Goal: Task Accomplishment & Management: Manage account settings

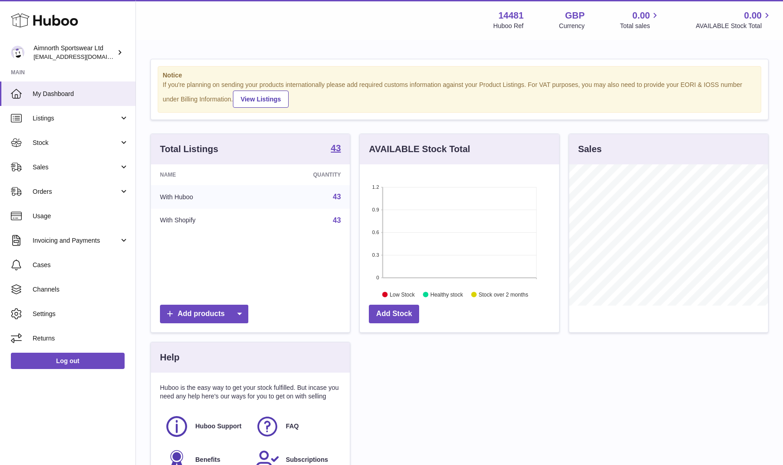
scroll to position [141, 199]
click at [93, 120] on span "Listings" at bounding box center [76, 118] width 87 height 9
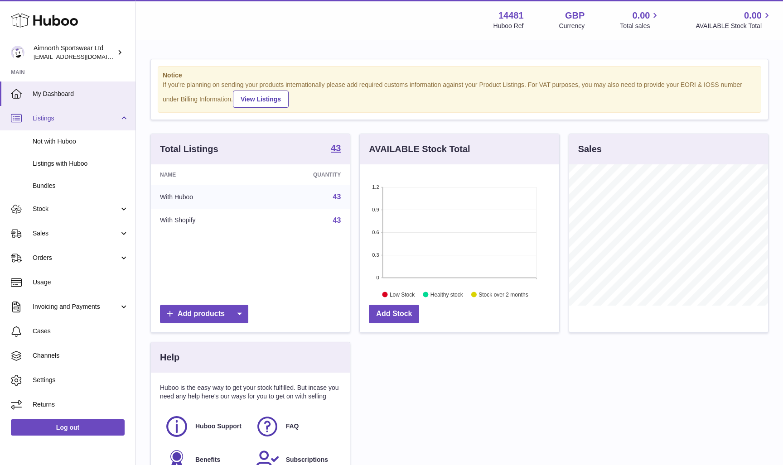
click at [93, 120] on span "Listings" at bounding box center [76, 118] width 87 height 9
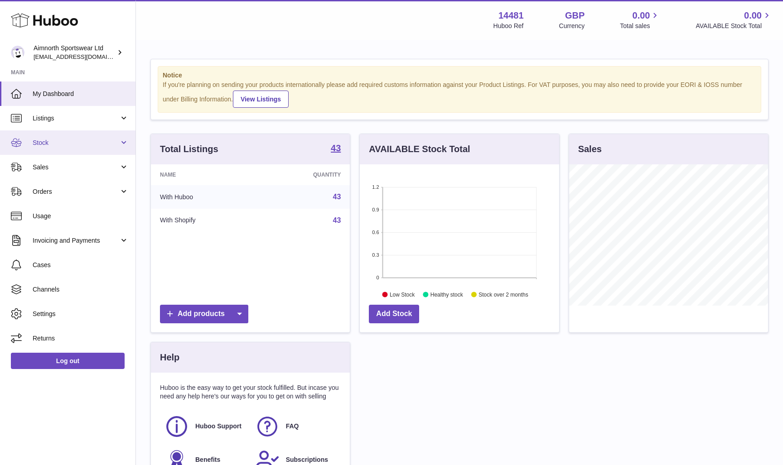
click at [86, 147] on link "Stock" at bounding box center [67, 143] width 135 height 24
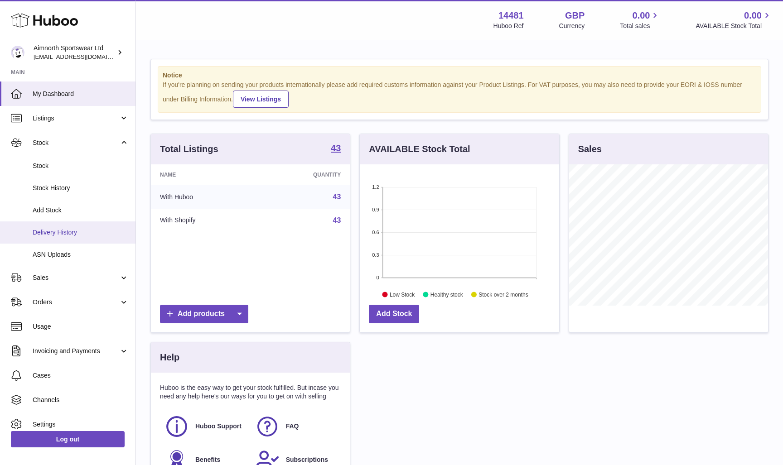
click at [75, 228] on span "Delivery History" at bounding box center [81, 232] width 96 height 9
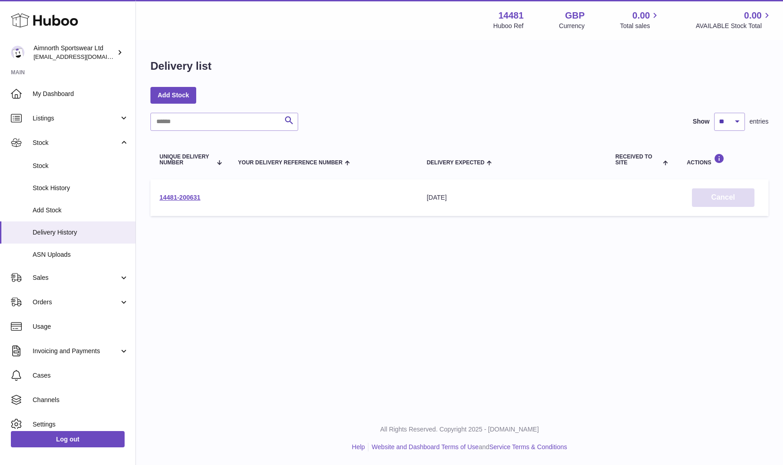
click at [725, 196] on button "Cancel" at bounding box center [723, 198] width 63 height 19
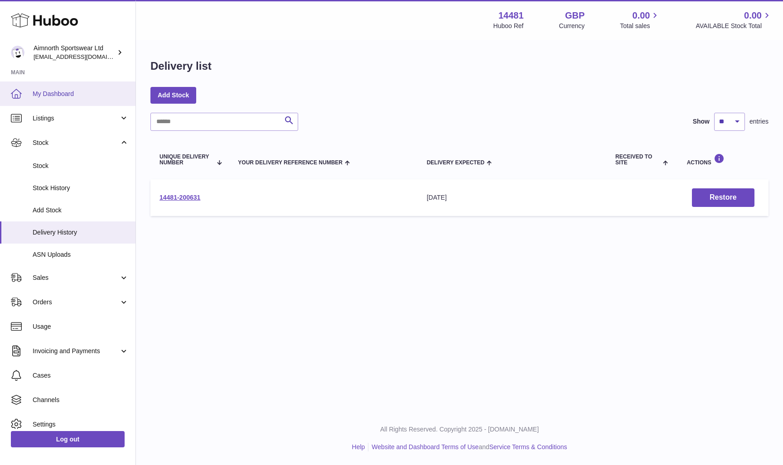
click at [67, 95] on span "My Dashboard" at bounding box center [81, 94] width 96 height 9
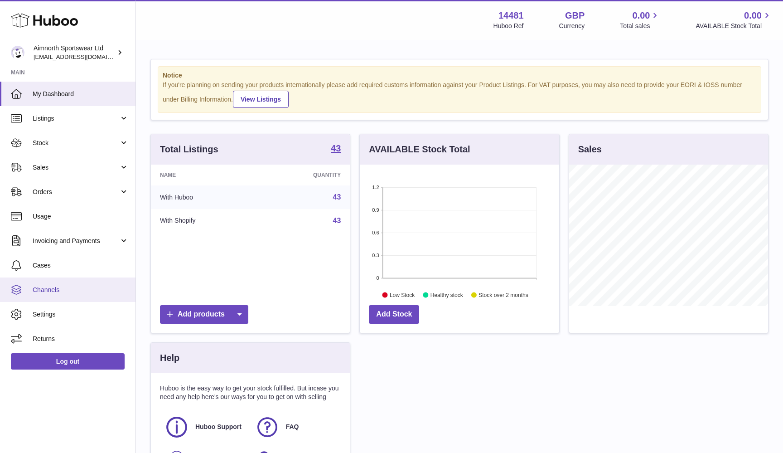
click at [90, 292] on span "Channels" at bounding box center [81, 289] width 96 height 9
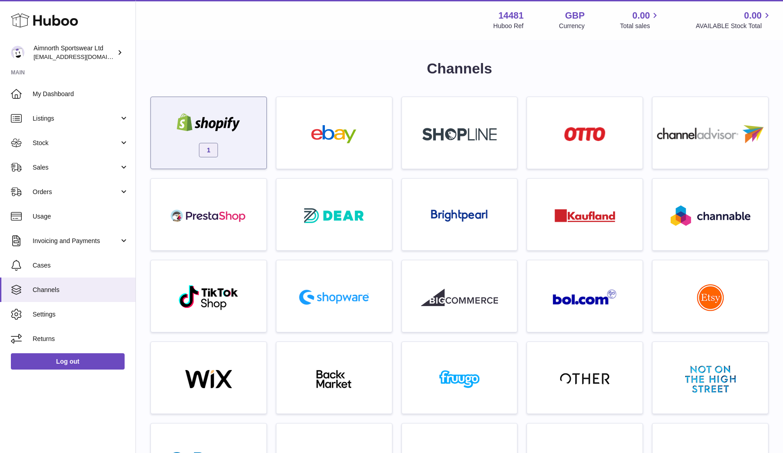
click at [208, 153] on span "1" at bounding box center [208, 150] width 19 height 15
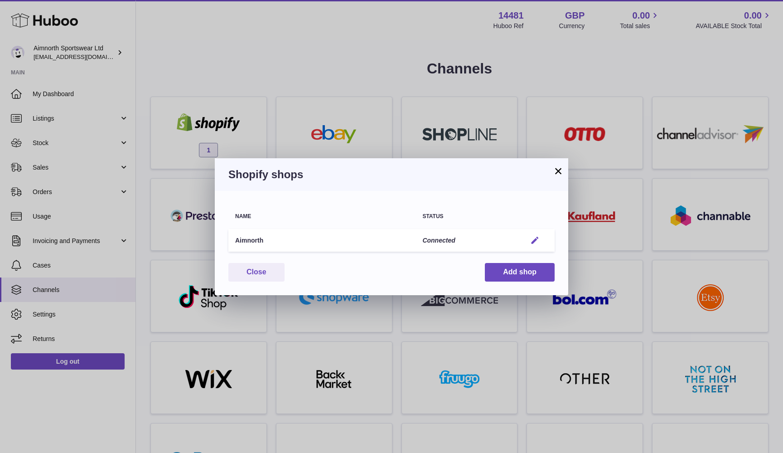
click at [533, 241] on em "button" at bounding box center [535, 241] width 10 height 10
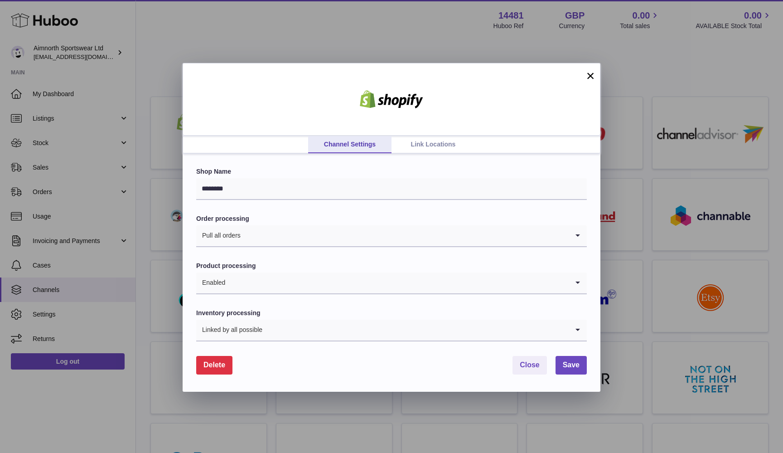
click at [227, 360] on button "Delete" at bounding box center [214, 365] width 36 height 19
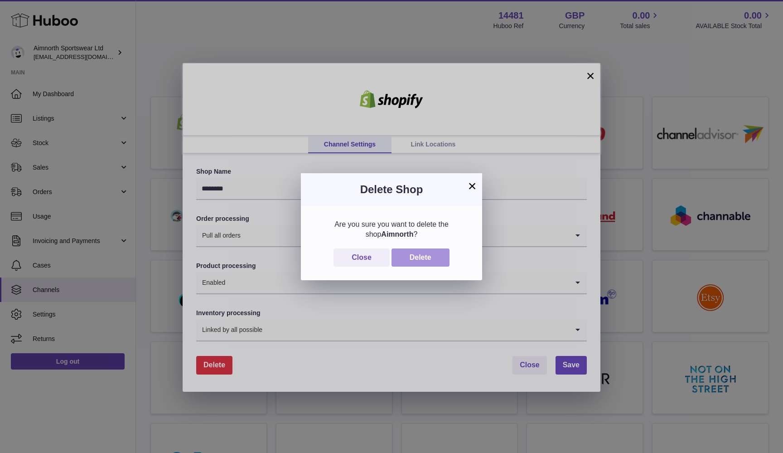
click at [428, 256] on button "Delete" at bounding box center [421, 257] width 58 height 19
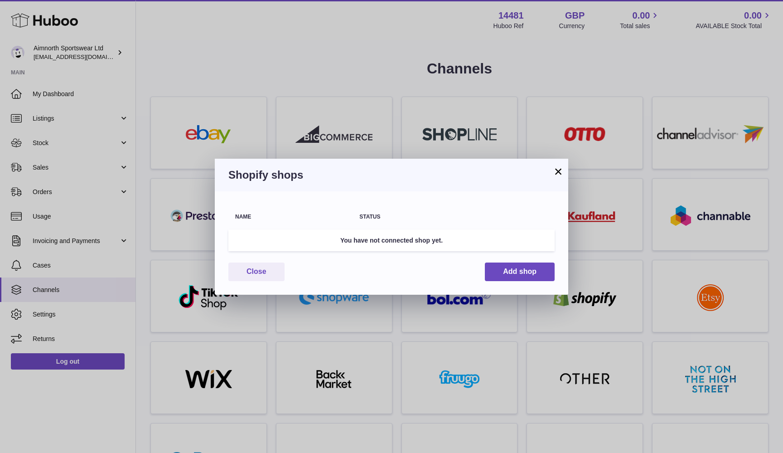
click at [556, 173] on button "×" at bounding box center [558, 171] width 11 height 11
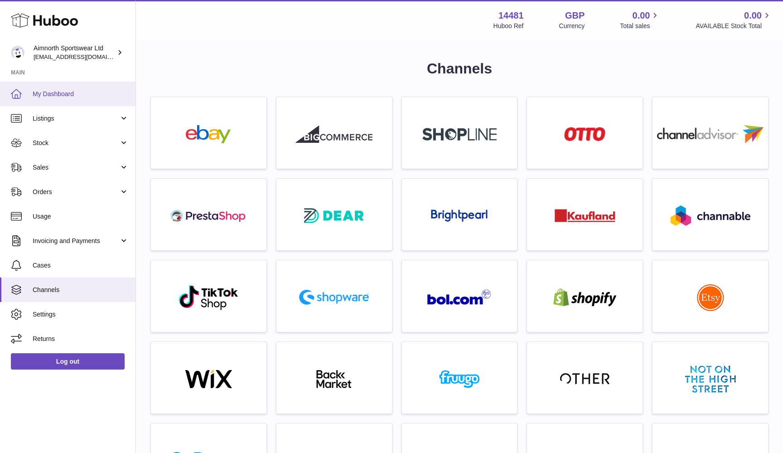
click at [63, 98] on link "My Dashboard" at bounding box center [67, 94] width 135 height 24
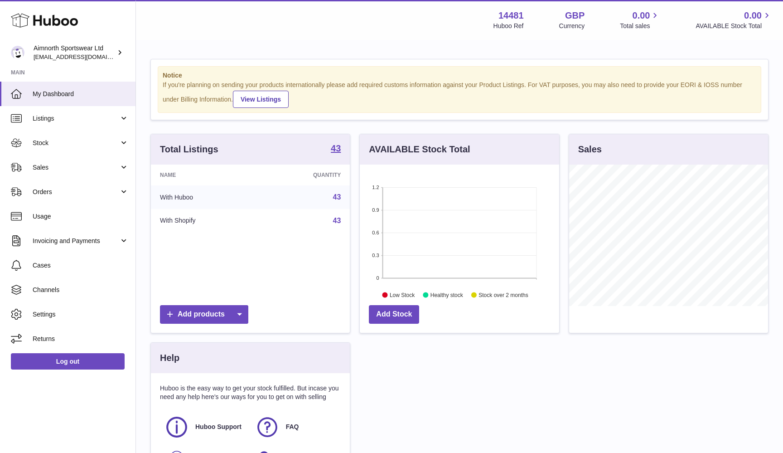
scroll to position [141, 199]
click at [62, 116] on span "Listings" at bounding box center [76, 118] width 87 height 9
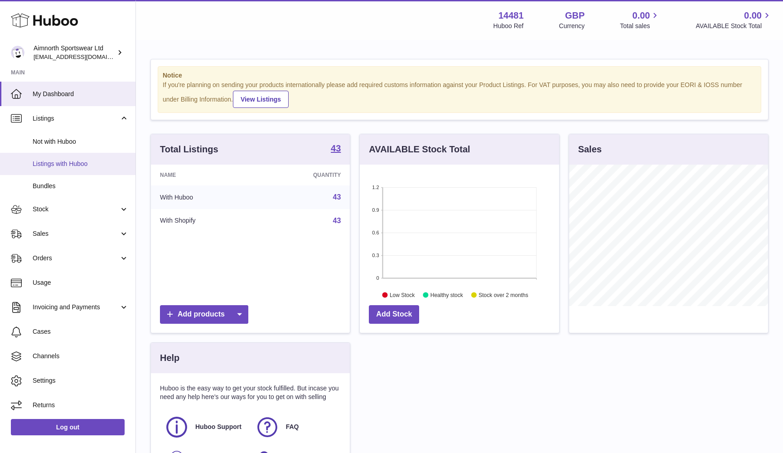
click at [65, 164] on span "Listings with Huboo" at bounding box center [81, 164] width 96 height 9
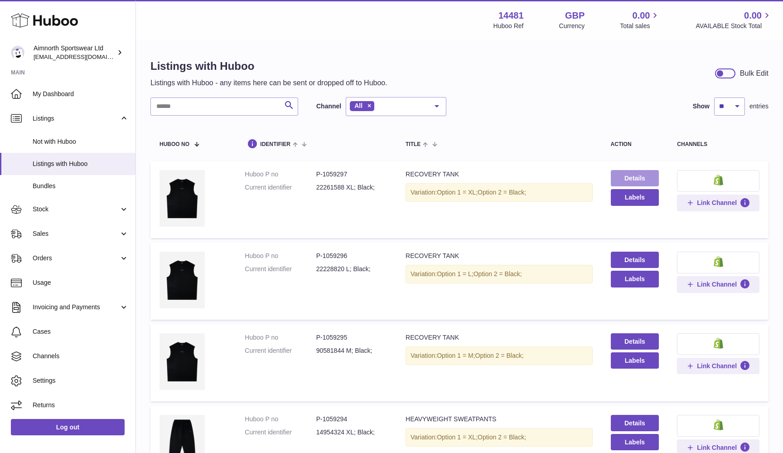
click at [638, 178] on link "Details" at bounding box center [635, 178] width 48 height 16
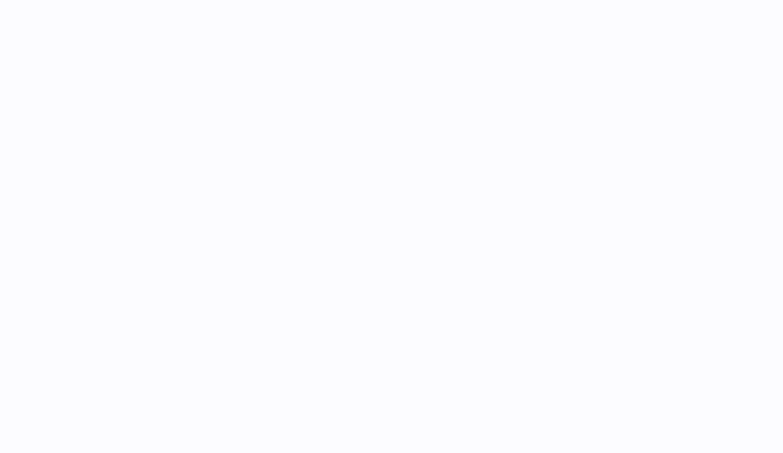
select select
select select "****"
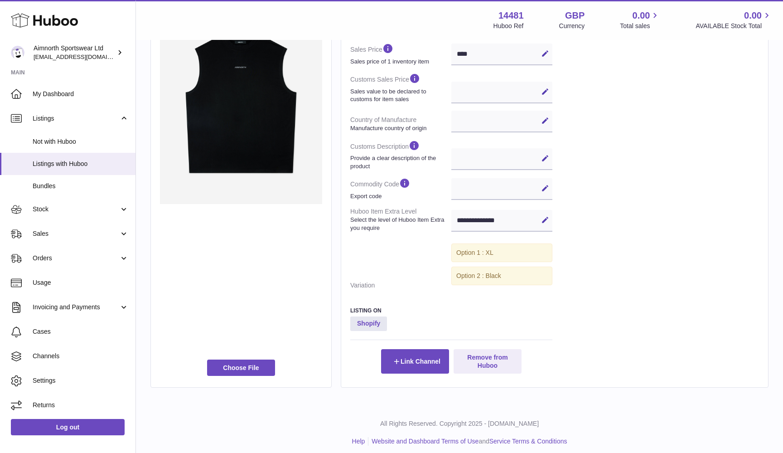
scroll to position [243, 0]
click at [488, 354] on button "Remove from Huboo" at bounding box center [488, 361] width 68 height 24
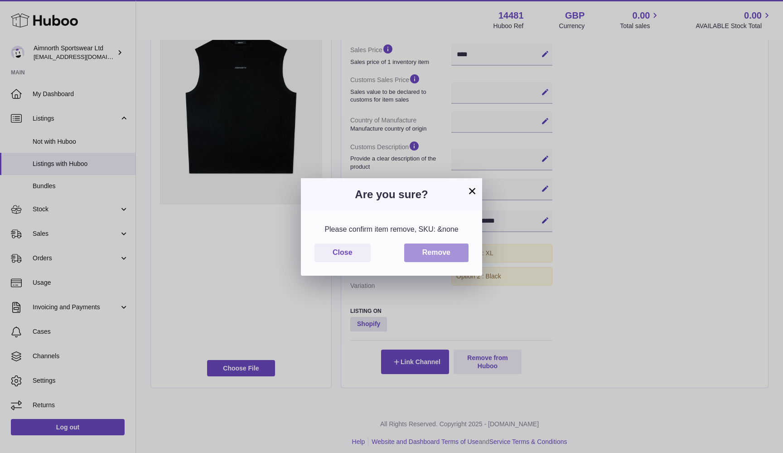
click at [447, 257] on button "Remove" at bounding box center [436, 252] width 64 height 19
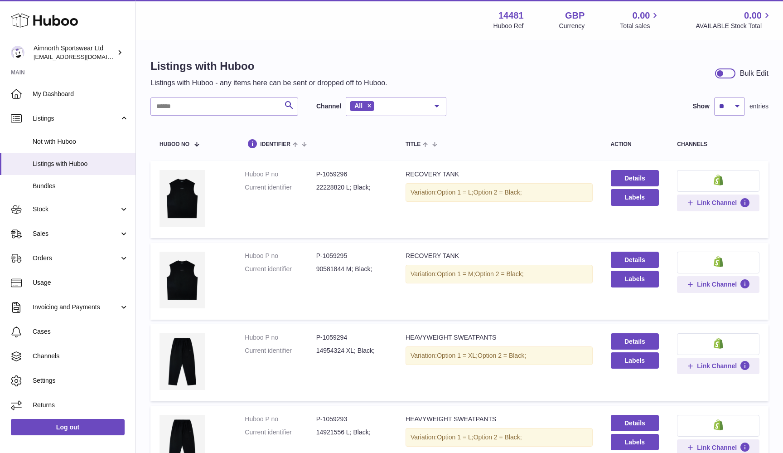
click at [625, 145] on div "action" at bounding box center [635, 144] width 48 height 6
click at [631, 177] on link "Details" at bounding box center [635, 178] width 48 height 16
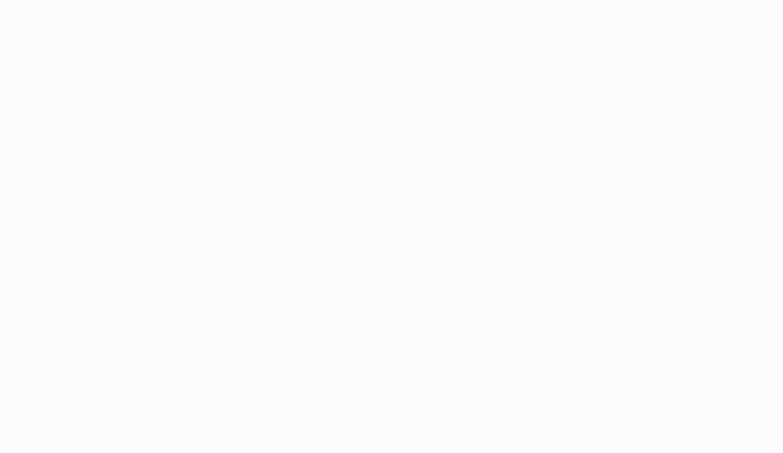
select select
select select "****"
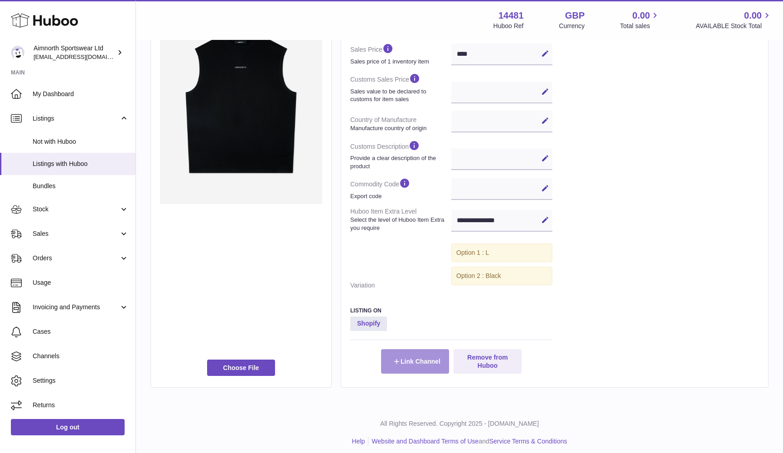
scroll to position [243, 0]
click at [479, 361] on button "Remove from Huboo" at bounding box center [488, 361] width 68 height 24
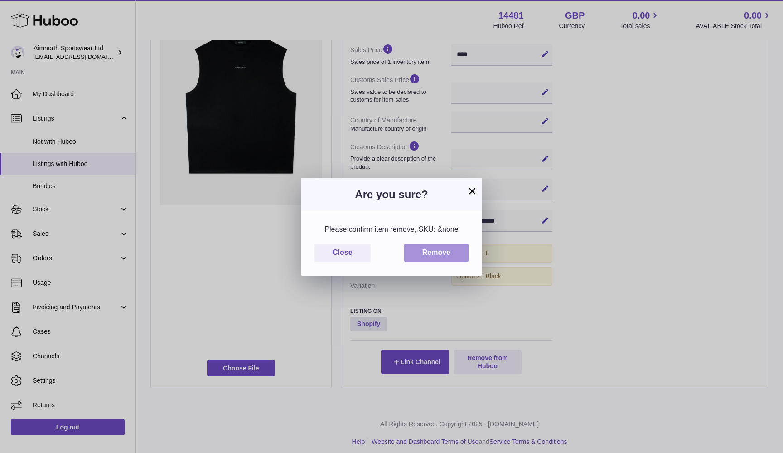
click at [448, 251] on button "Remove" at bounding box center [436, 252] width 64 height 19
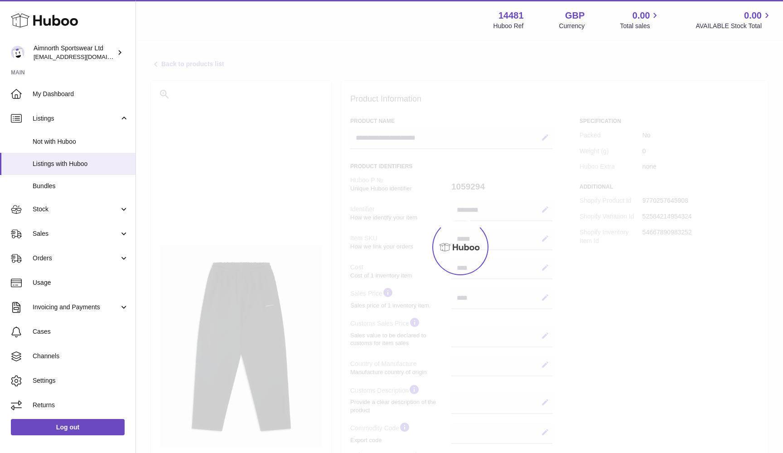
select select
select select "****"
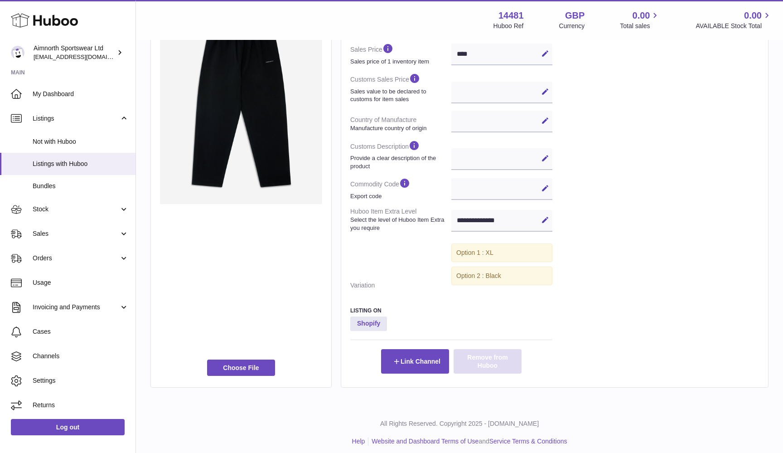
scroll to position [243, 0]
click at [499, 363] on button "Remove from Huboo" at bounding box center [488, 361] width 68 height 24
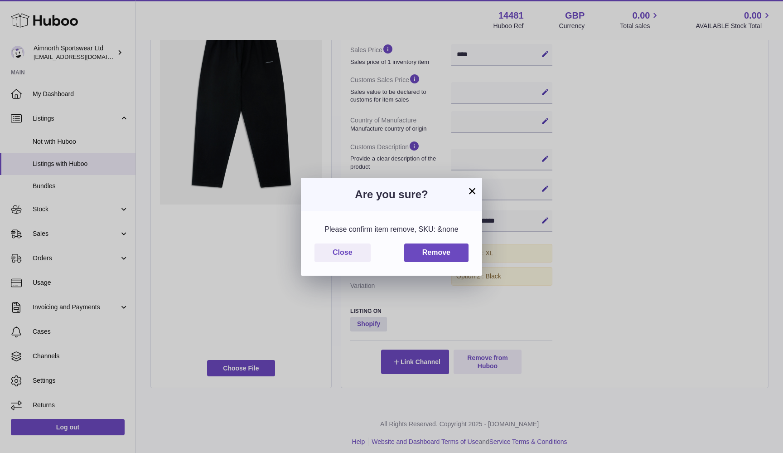
click at [452, 242] on div "Please confirm item remove, SKU: &none Close Remove" at bounding box center [391, 243] width 181 height 64
click at [452, 245] on button "Remove" at bounding box center [436, 252] width 64 height 19
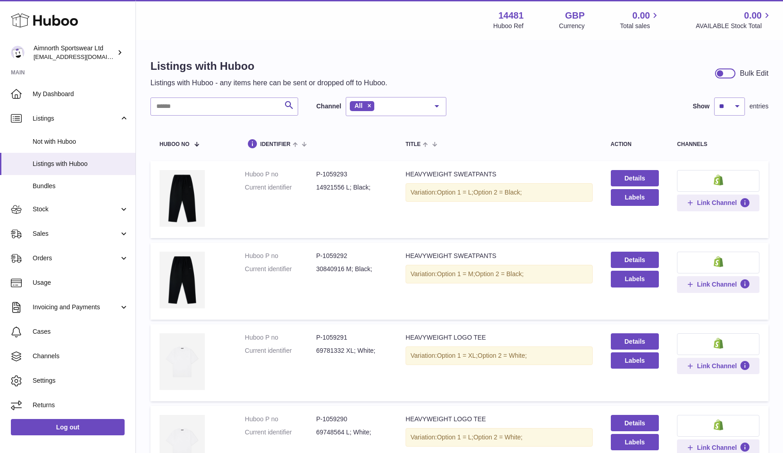
click at [725, 74] on div at bounding box center [725, 73] width 20 height 10
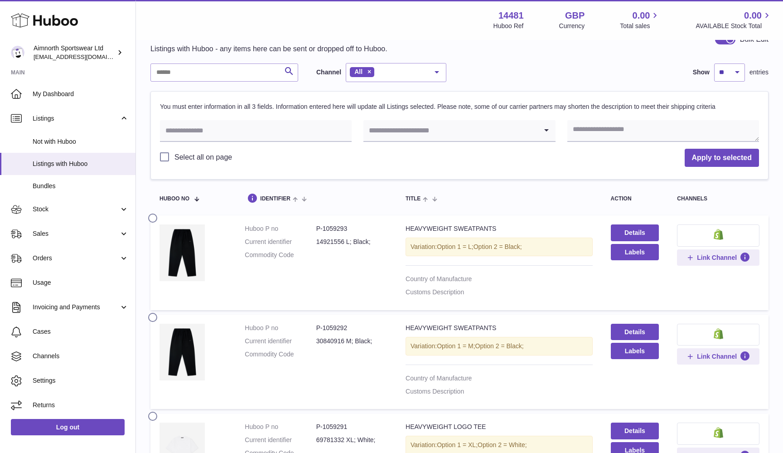
scroll to position [24, 0]
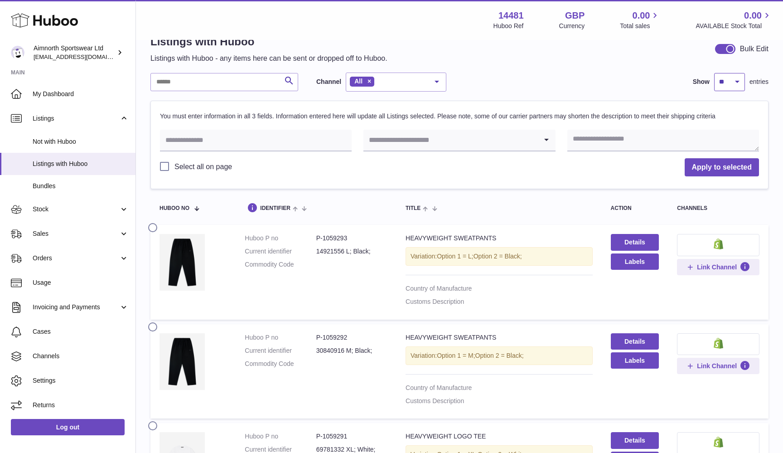
select select "***"
click at [168, 174] on div "Select all on page Apply to selected" at bounding box center [459, 167] width 599 height 19
click at [167, 166] on label "Select all on page" at bounding box center [196, 167] width 72 height 10
click at [638, 240] on link "Details" at bounding box center [635, 242] width 48 height 16
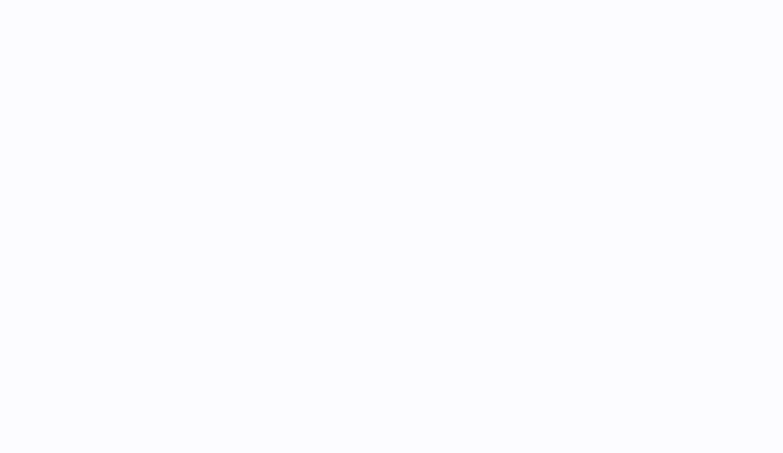
select select
select select "****"
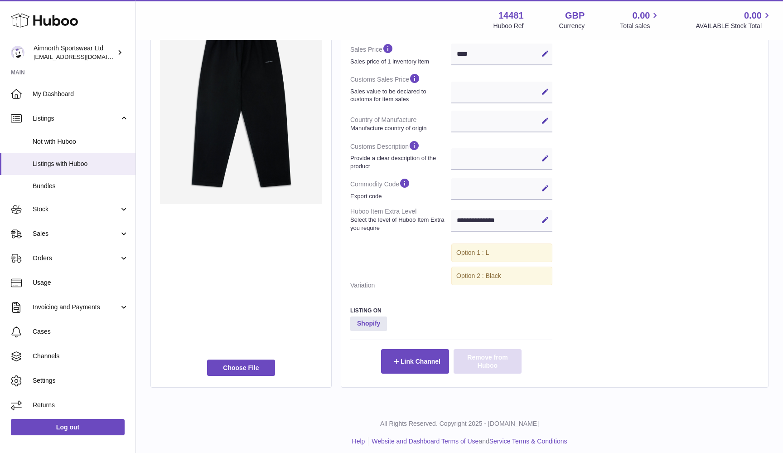
scroll to position [243, 0]
click at [491, 356] on button "Remove from Huboo" at bounding box center [488, 361] width 68 height 24
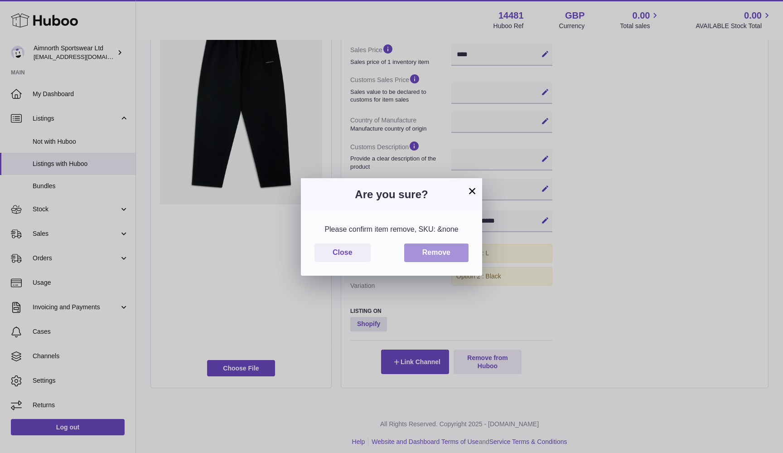
click at [458, 255] on button "Remove" at bounding box center [436, 252] width 64 height 19
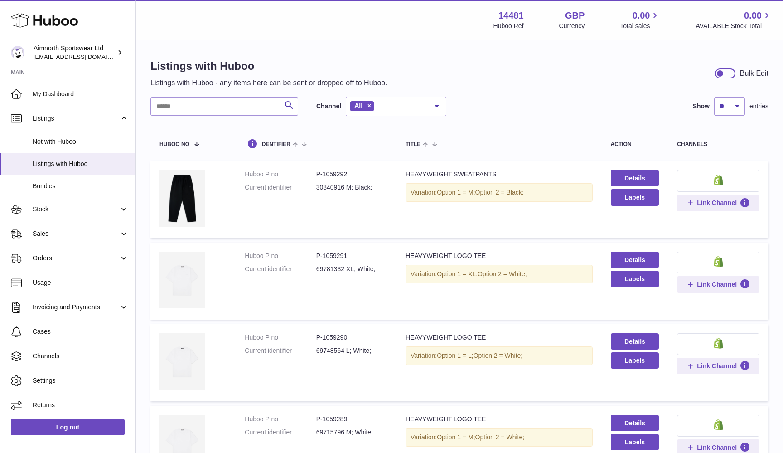
click at [728, 72] on div at bounding box center [725, 73] width 20 height 10
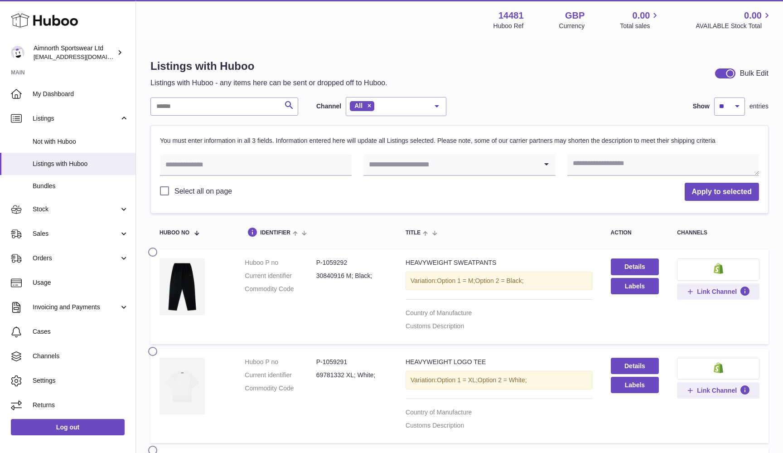
click at [168, 192] on label "Select all on page" at bounding box center [196, 191] width 72 height 10
click at [677, 166] on textarea at bounding box center [663, 165] width 192 height 22
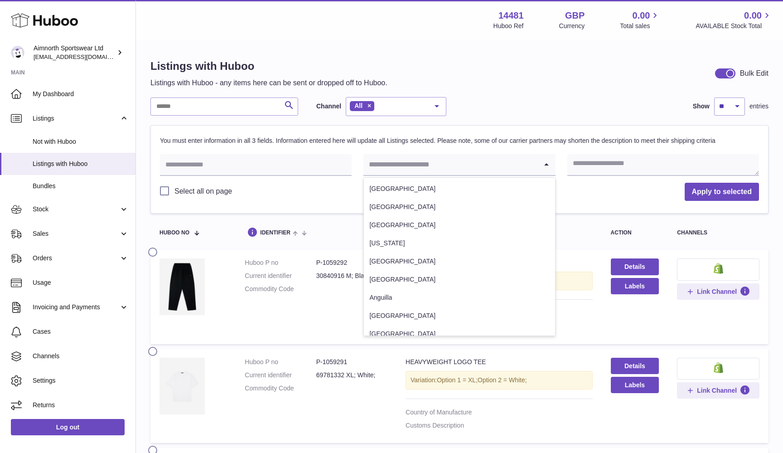
click at [508, 164] on input "Search for option" at bounding box center [450, 164] width 174 height 21
click at [308, 163] on input "text" at bounding box center [256, 165] width 192 height 22
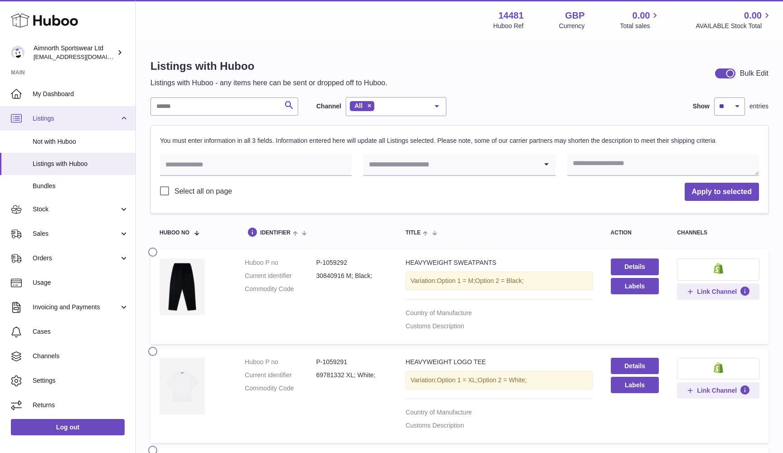
click at [60, 122] on link "Listings" at bounding box center [67, 118] width 135 height 24
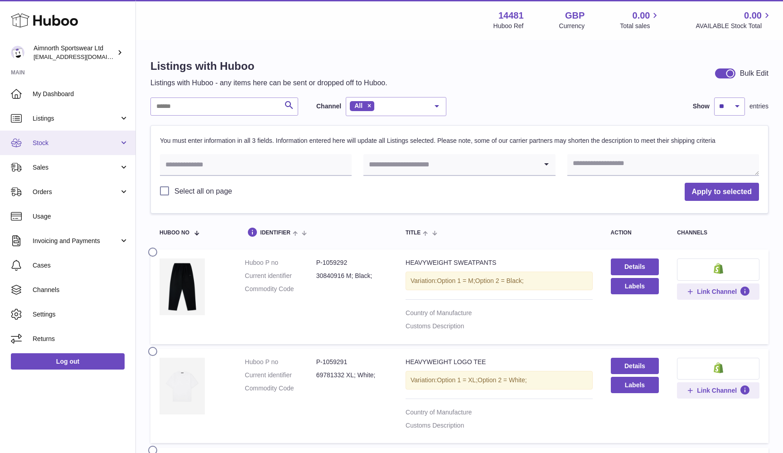
click at [60, 142] on span "Stock" at bounding box center [76, 143] width 87 height 9
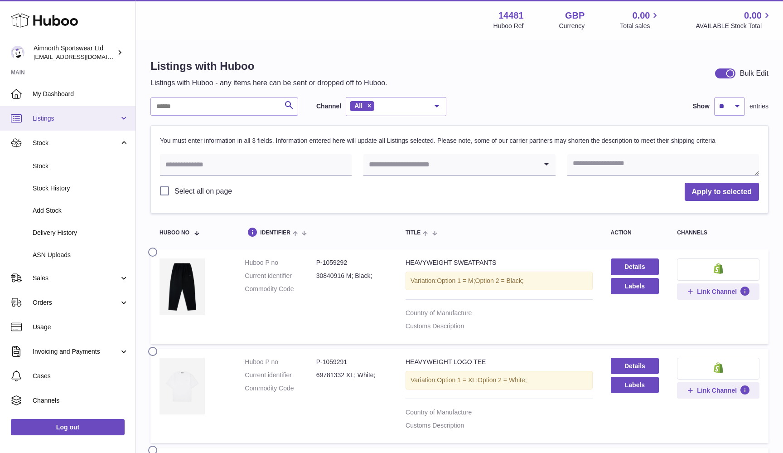
click at [60, 121] on link "Listings" at bounding box center [67, 118] width 135 height 24
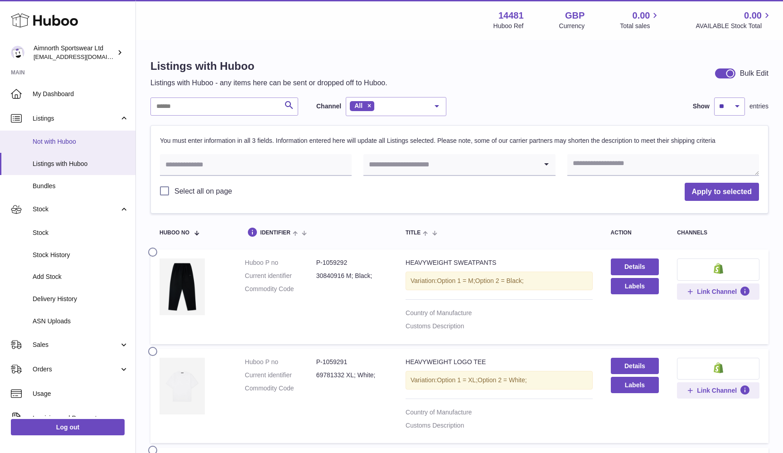
click at [59, 140] on span "Not with Huboo" at bounding box center [81, 141] width 96 height 9
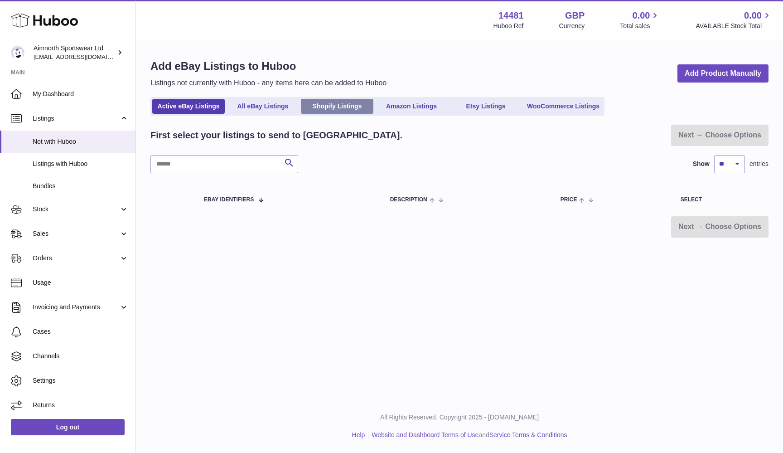
click at [343, 106] on link "Shopify Listings" at bounding box center [337, 106] width 73 height 15
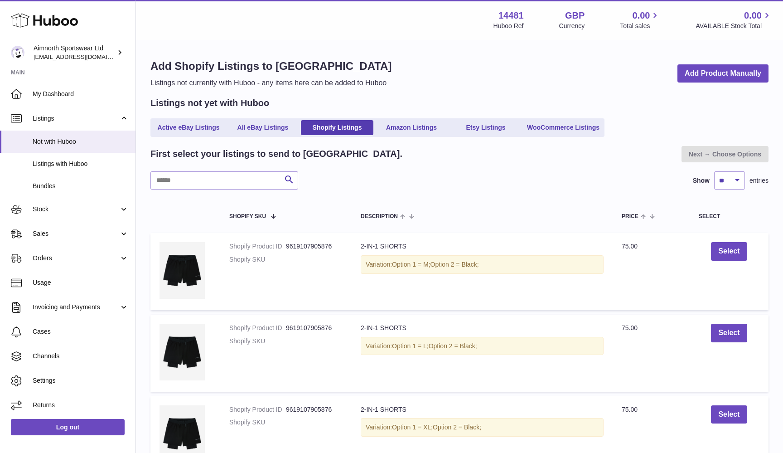
click at [382, 182] on div "Search Show ** ** ** *** entries" at bounding box center [459, 180] width 618 height 18
click at [58, 161] on span "Listings with Huboo" at bounding box center [81, 164] width 96 height 9
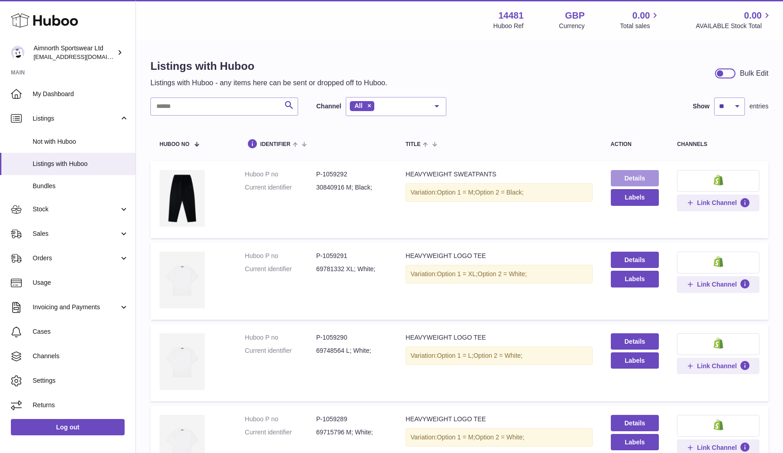
click at [639, 180] on link "Details" at bounding box center [635, 178] width 48 height 16
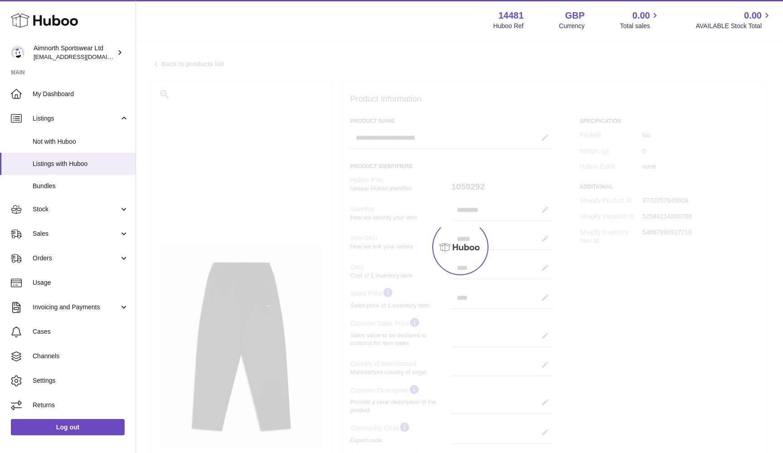
select select
select select "****"
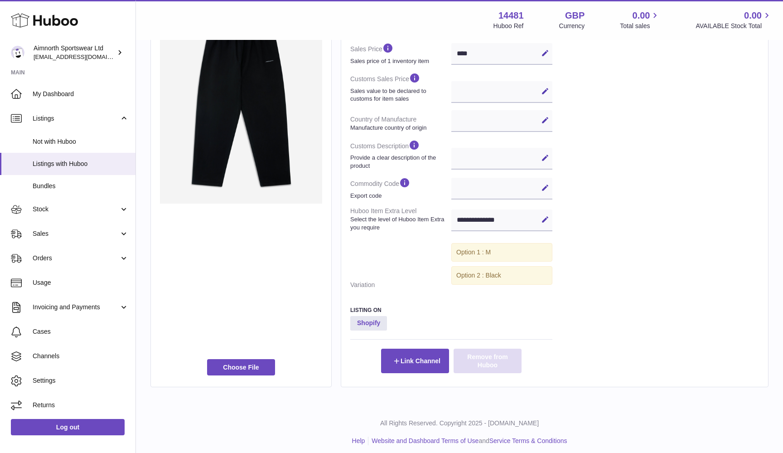
scroll to position [243, 0]
click at [481, 362] on button "Remove from Huboo" at bounding box center [488, 361] width 68 height 24
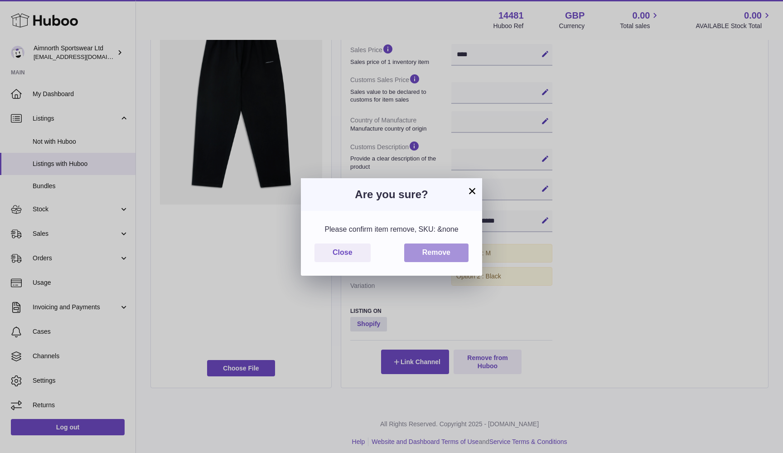
click at [442, 250] on button "Remove" at bounding box center [436, 252] width 64 height 19
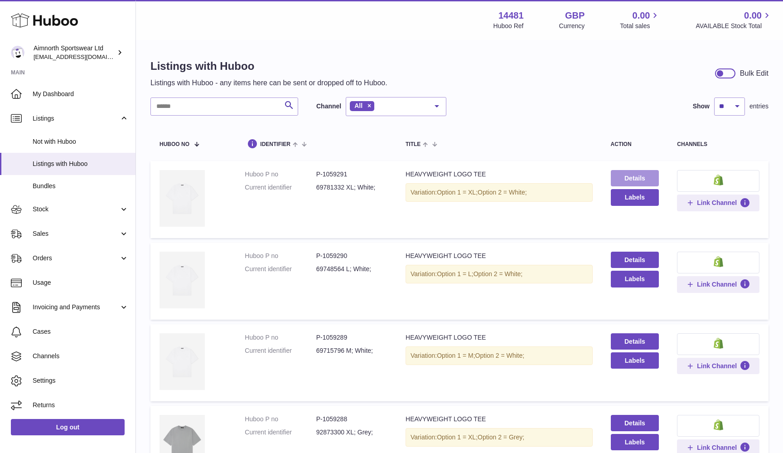
click at [650, 171] on link "Details" at bounding box center [635, 178] width 48 height 16
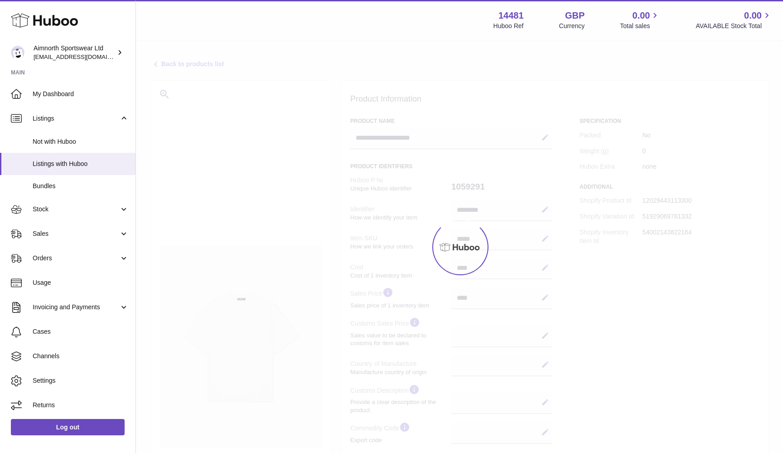
select select
select select "****"
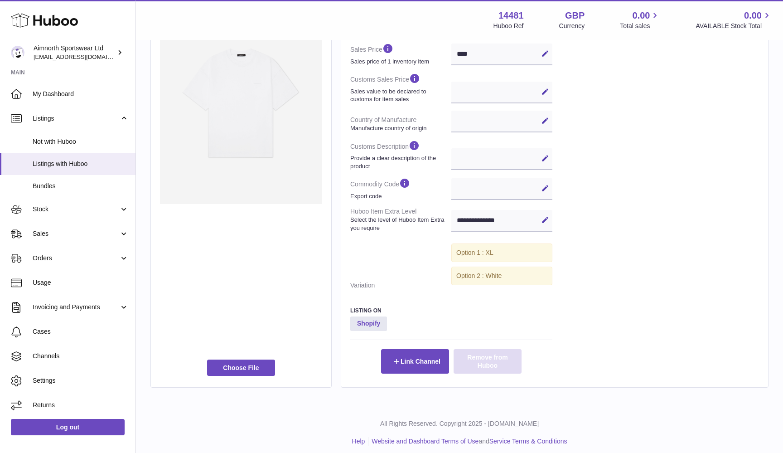
scroll to position [243, 0]
click at [485, 357] on button "Remove from Huboo" at bounding box center [488, 361] width 68 height 24
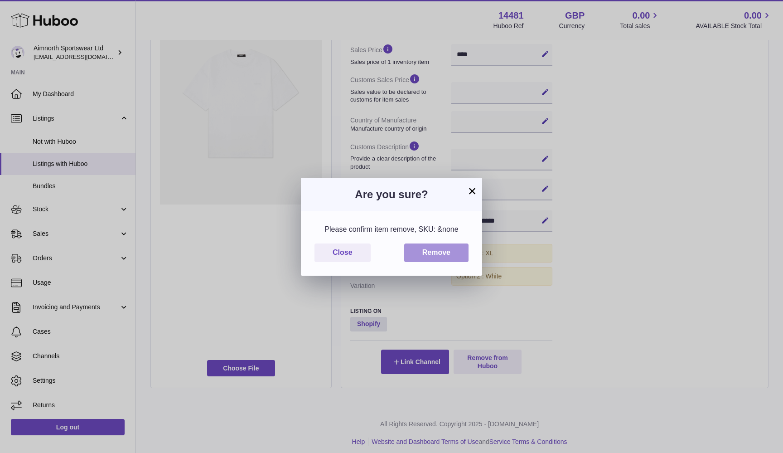
click at [453, 256] on button "Remove" at bounding box center [436, 252] width 64 height 19
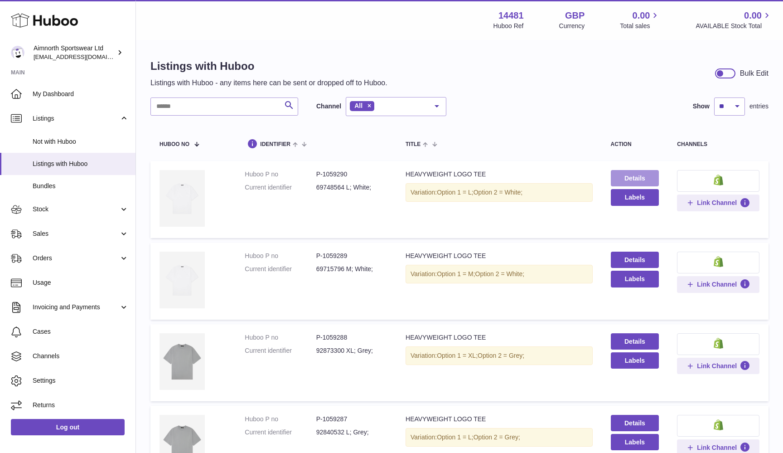
click at [634, 175] on link "Details" at bounding box center [635, 178] width 48 height 16
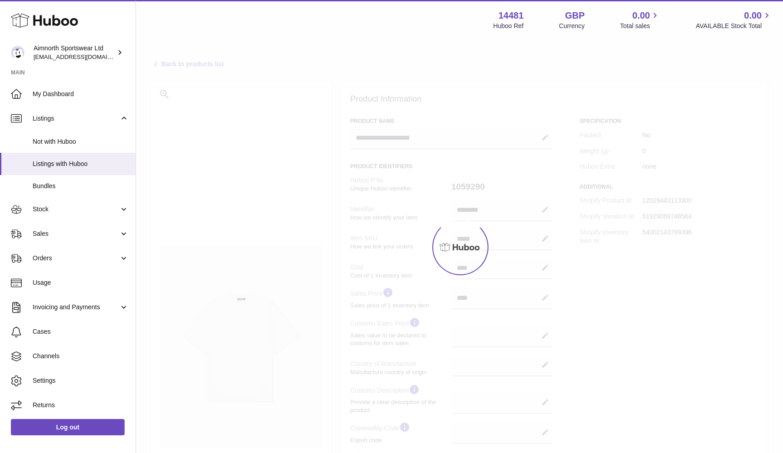
select select
select select "****"
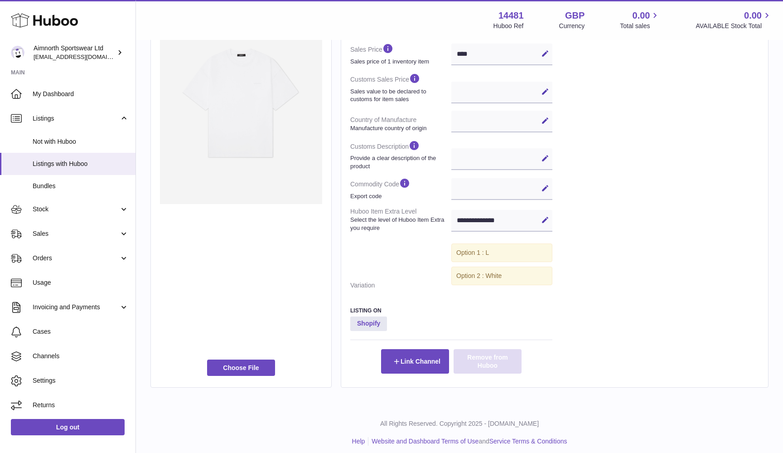
scroll to position [243, 0]
click at [493, 351] on button "Remove from Huboo" at bounding box center [488, 361] width 68 height 24
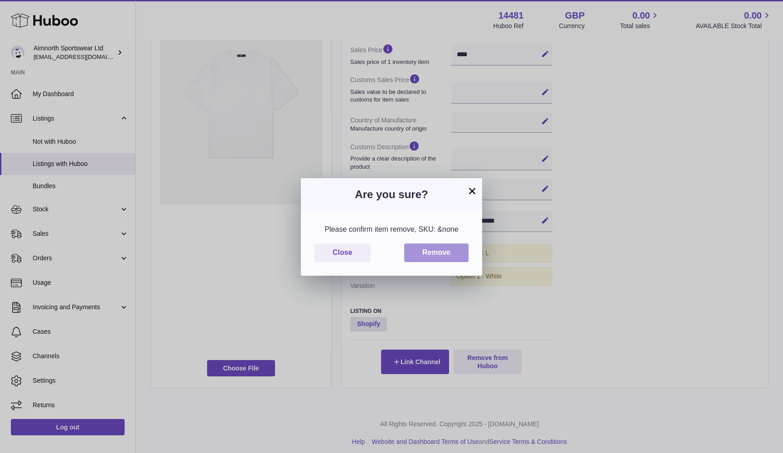
click at [447, 254] on button "Remove" at bounding box center [436, 252] width 64 height 19
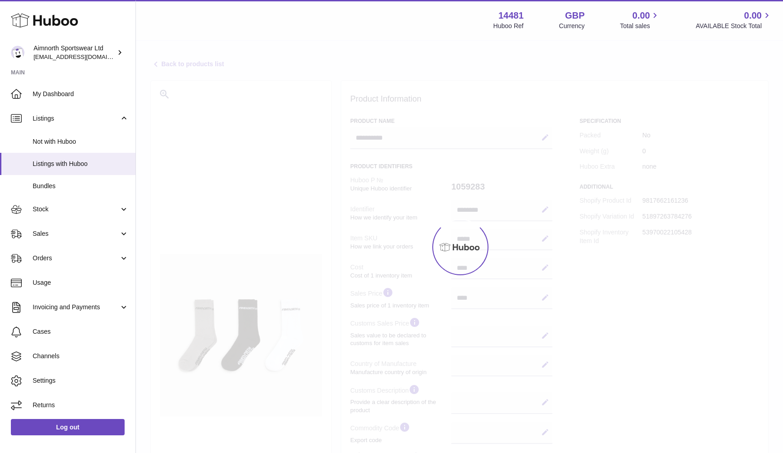
select select
select select "****"
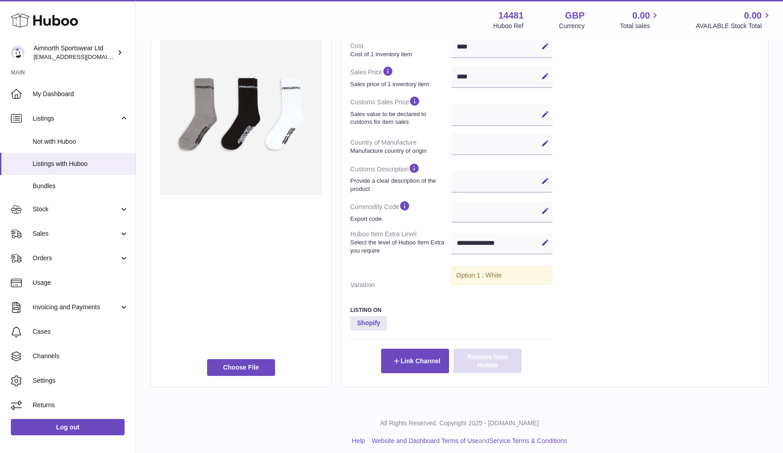
click at [489, 351] on button "Remove from Huboo" at bounding box center [488, 360] width 68 height 24
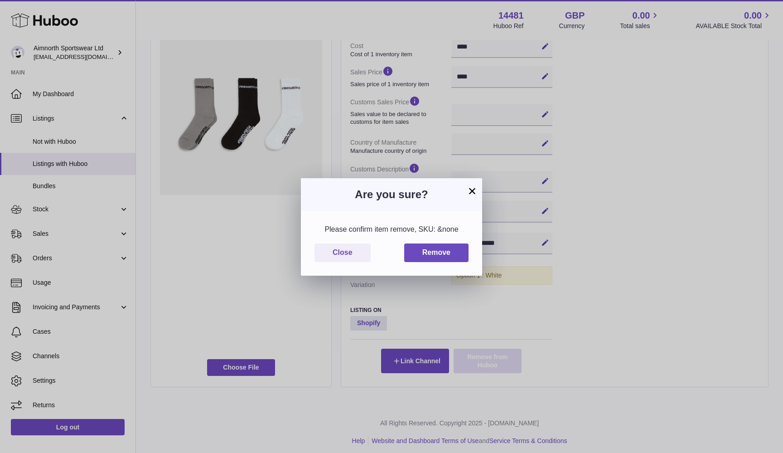
scroll to position [221, 0]
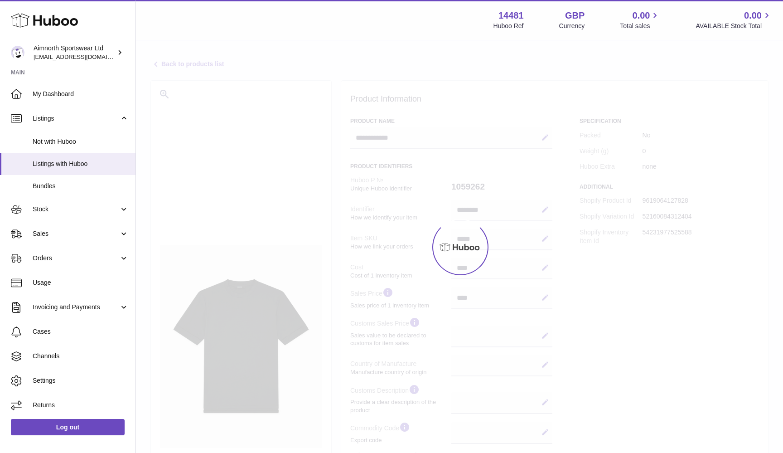
select select
select select "****"
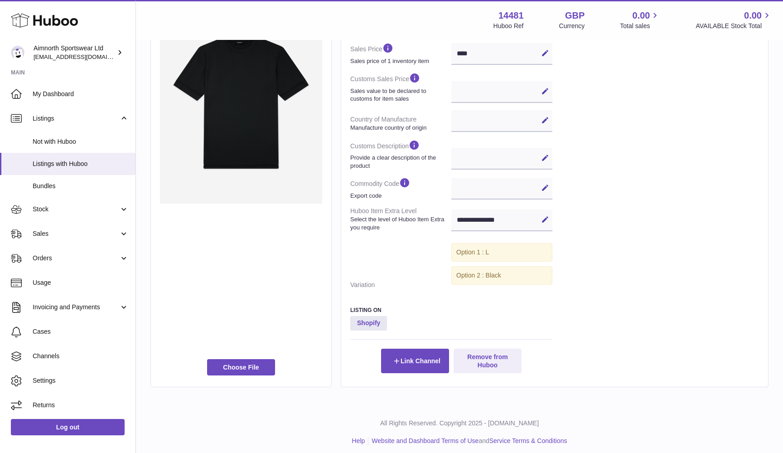
scroll to position [243, 0]
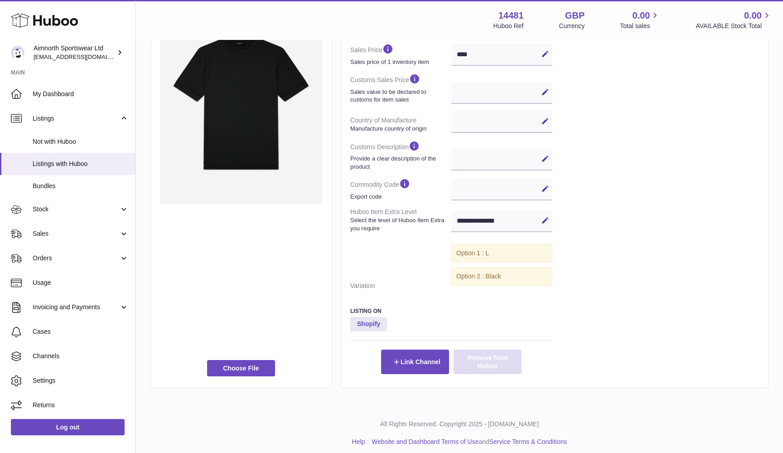
click at [498, 366] on button "Remove from Huboo" at bounding box center [488, 361] width 68 height 24
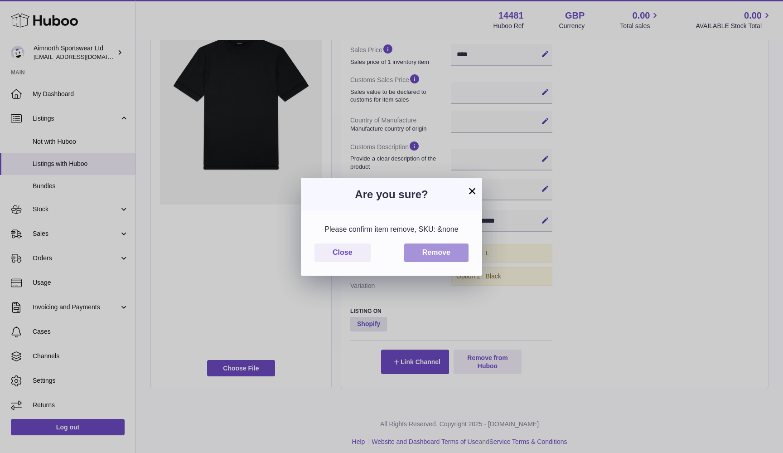
click at [444, 253] on button "Remove" at bounding box center [436, 252] width 64 height 19
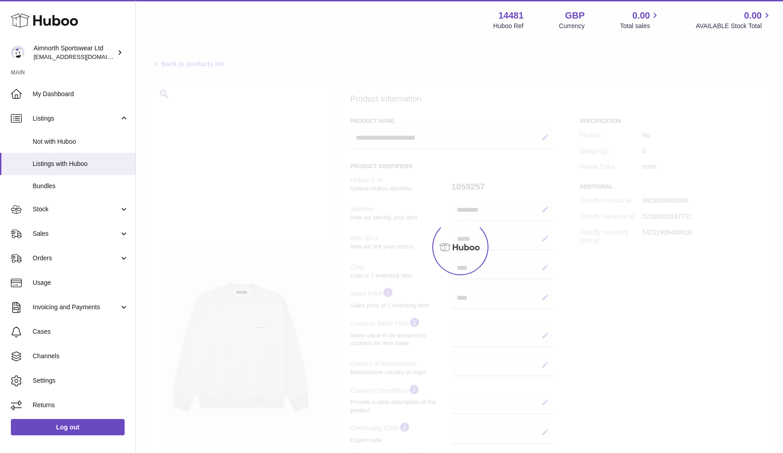
select select
select select "****"
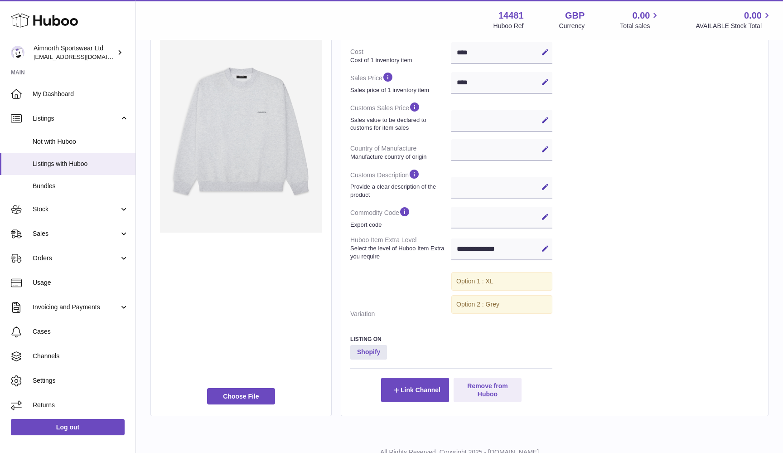
scroll to position [227, 0]
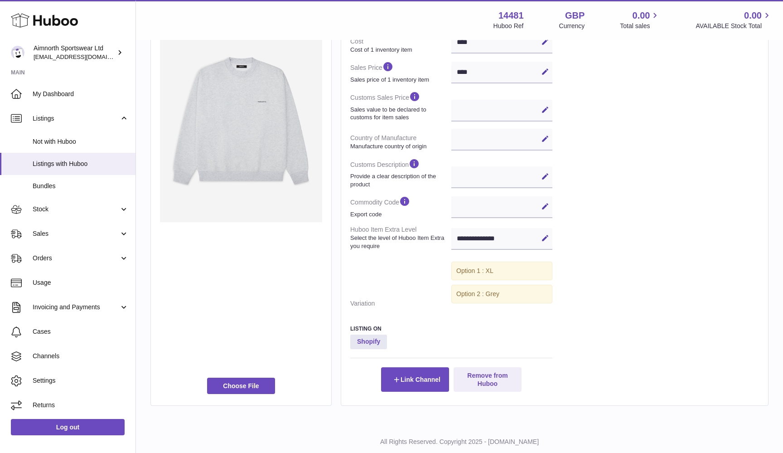
click at [495, 407] on div "**********" at bounding box center [459, 119] width 647 height 609
click at [499, 371] on button "Remove from Huboo" at bounding box center [488, 378] width 68 height 24
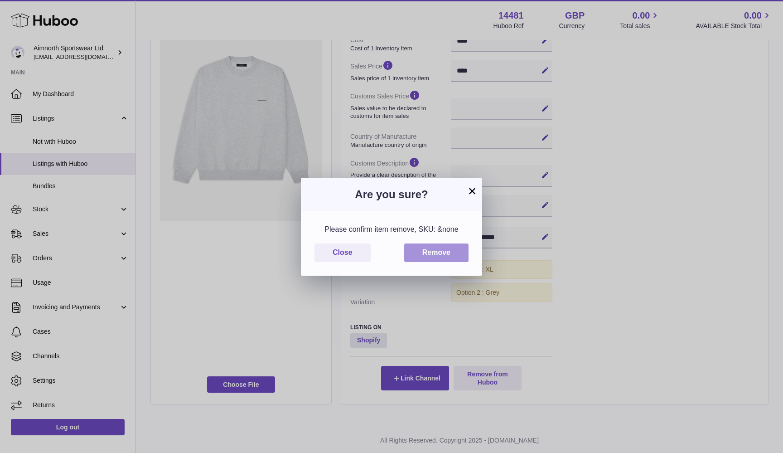
click at [447, 254] on button "Remove" at bounding box center [436, 252] width 64 height 19
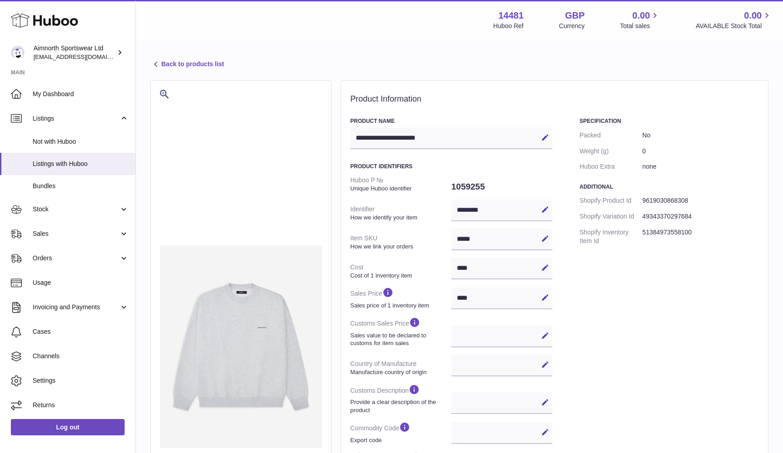
select select
select select "****"
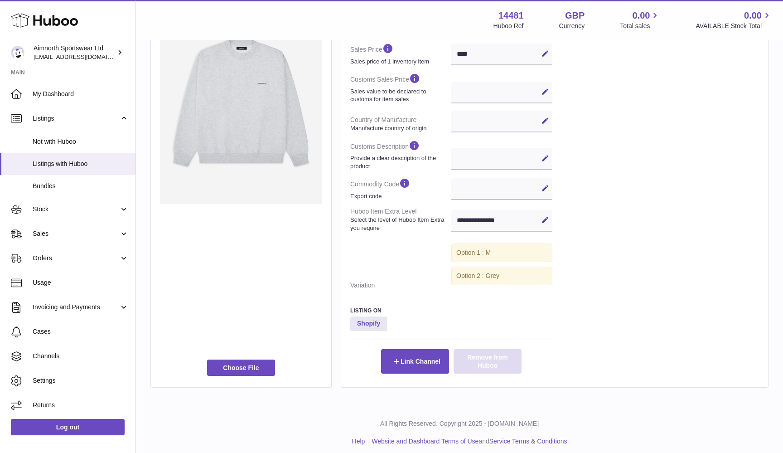
scroll to position [243, 0]
click at [498, 361] on button "Remove from Huboo" at bounding box center [488, 361] width 68 height 24
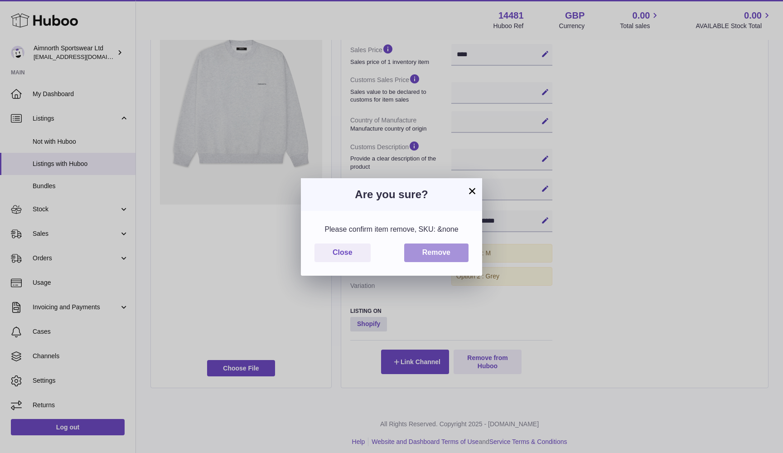
click at [459, 249] on button "Remove" at bounding box center [436, 252] width 64 height 19
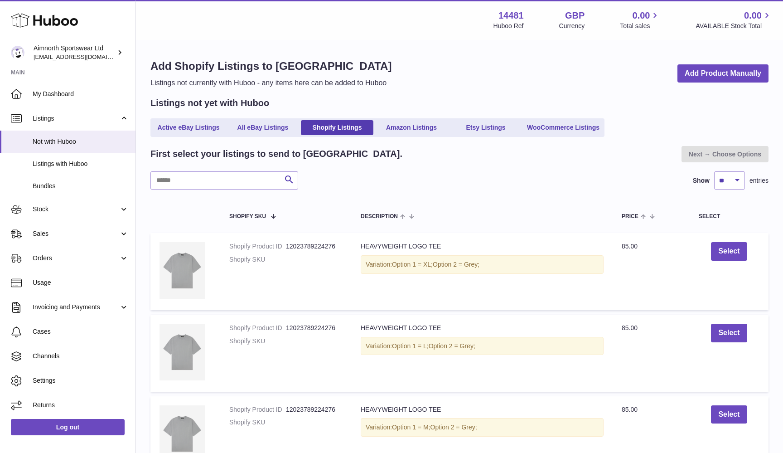
click at [709, 213] on div "Select" at bounding box center [729, 216] width 61 height 6
click at [721, 249] on button "Select" at bounding box center [729, 251] width 36 height 19
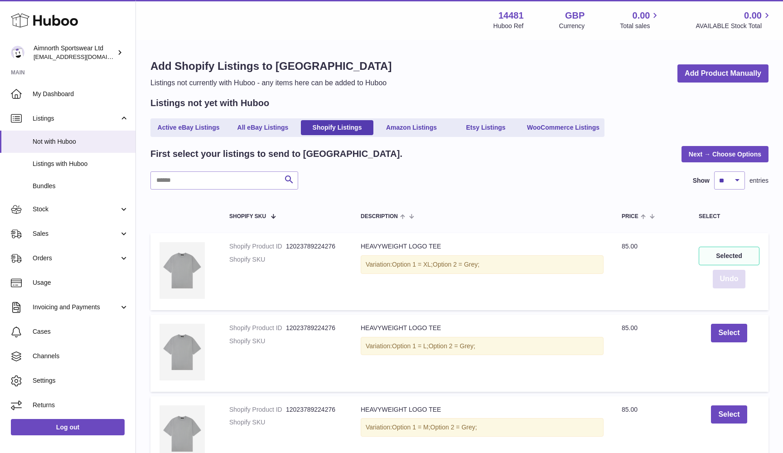
click at [733, 275] on button "Undo" at bounding box center [729, 279] width 33 height 19
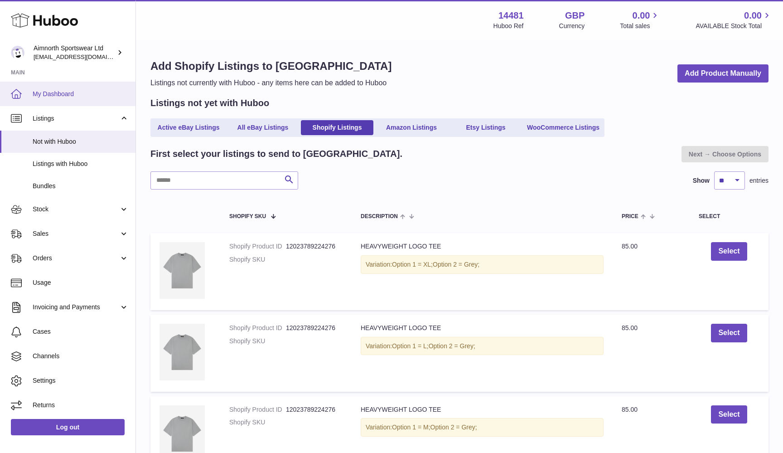
click at [75, 94] on span "My Dashboard" at bounding box center [81, 94] width 96 height 9
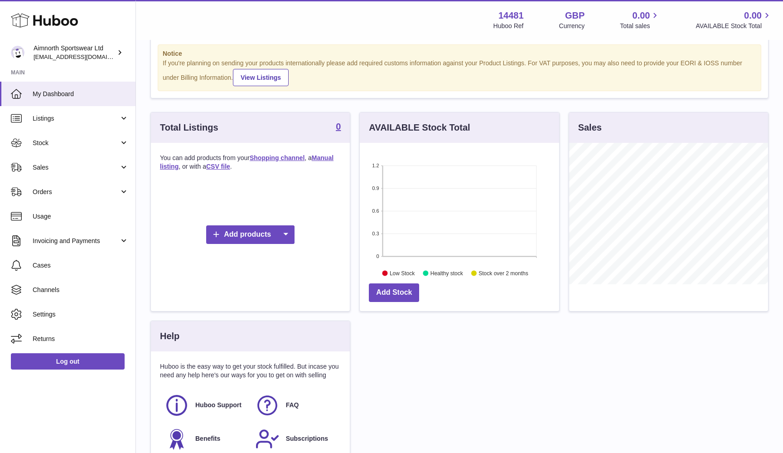
scroll to position [22, 0]
click at [83, 114] on span "Listings" at bounding box center [76, 118] width 87 height 9
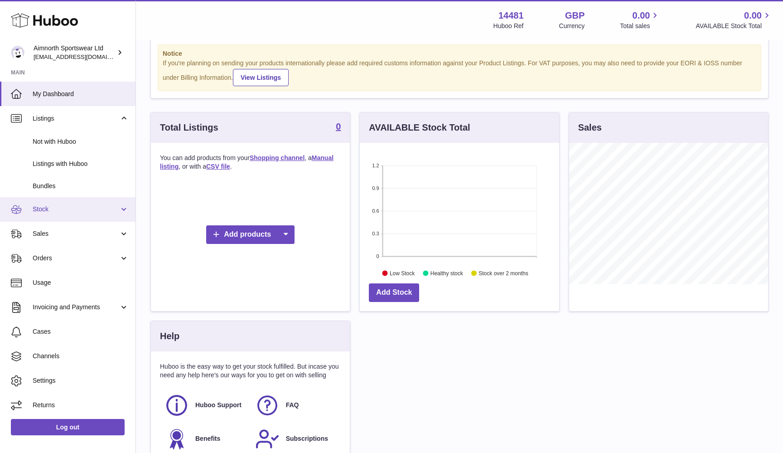
click at [71, 205] on span "Stock" at bounding box center [76, 209] width 87 height 9
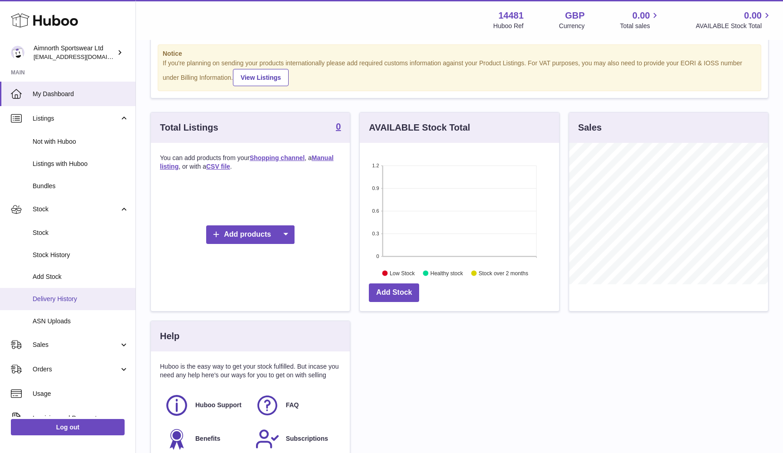
click at [72, 295] on span "Delivery History" at bounding box center [81, 299] width 96 height 9
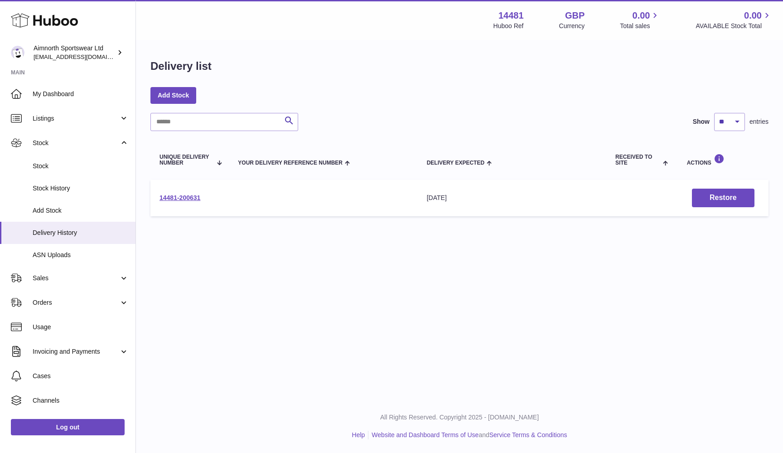
click at [453, 193] on div "[DATE]" at bounding box center [512, 197] width 170 height 9
click at [178, 193] on td "14481-200631" at bounding box center [189, 197] width 78 height 37
click at [177, 198] on link "14481-200631" at bounding box center [180, 197] width 41 height 7
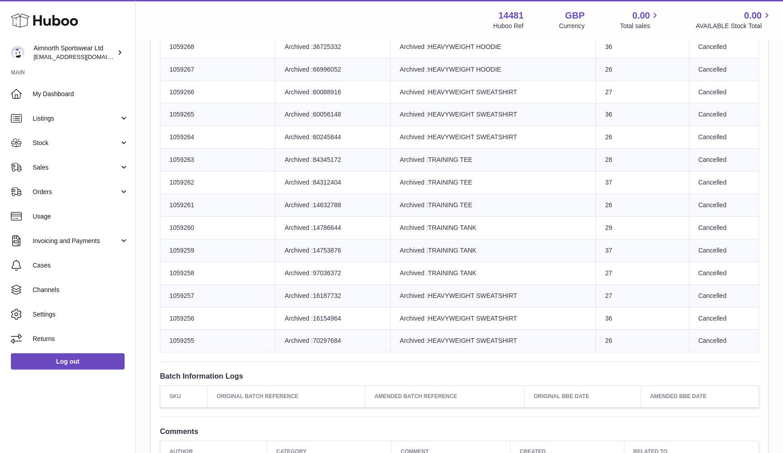
scroll to position [1021, 0]
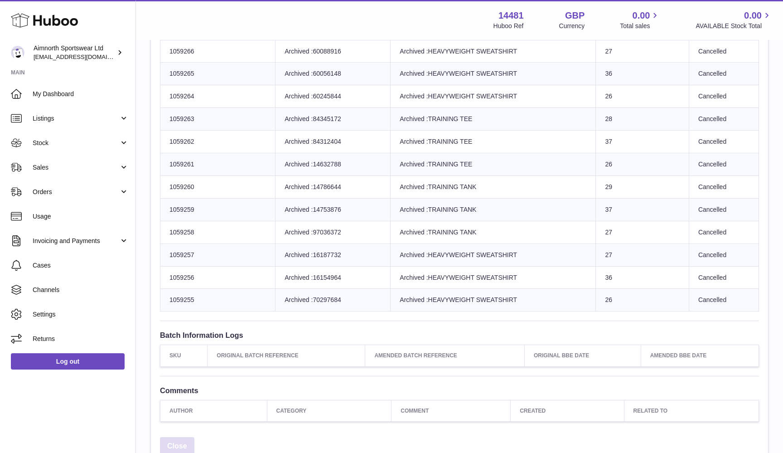
click at [176, 437] on link "Close" at bounding box center [177, 446] width 34 height 19
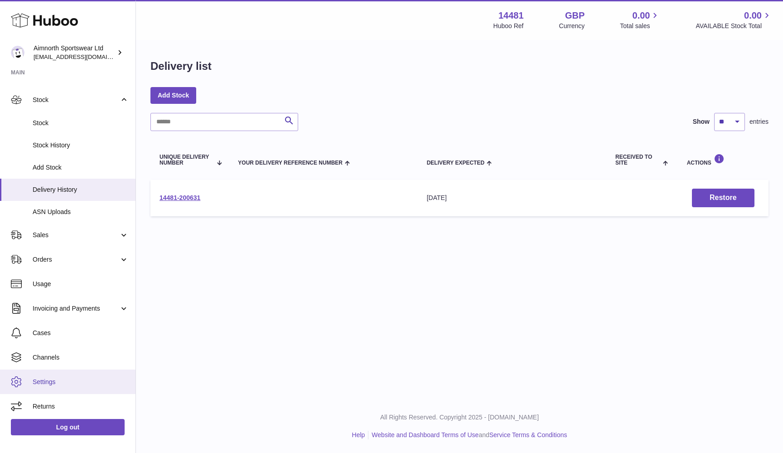
click at [58, 371] on link "Settings" at bounding box center [67, 381] width 135 height 24
